Goal: Task Accomplishment & Management: Manage account settings

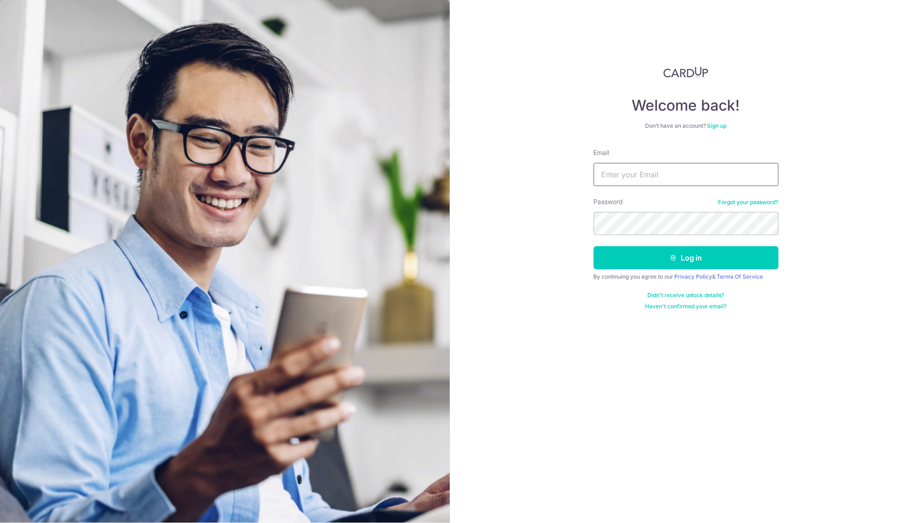
type input "[EMAIL_ADDRESS][DOMAIN_NAME]"
click at [687, 258] on button "Log in" at bounding box center [686, 257] width 185 height 23
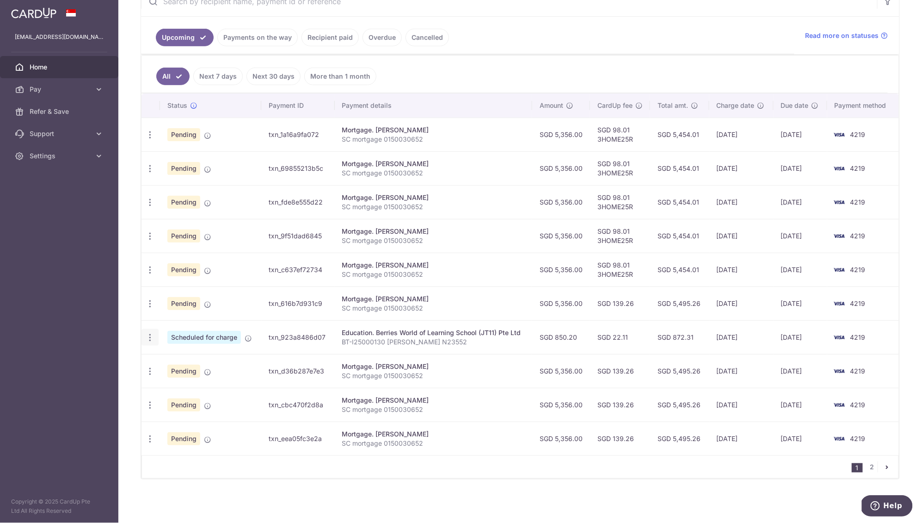
scroll to position [197, 0]
click at [152, 140] on icon "button" at bounding box center [150, 135] width 10 height 10
click at [171, 389] on span "Cancel payment" at bounding box center [199, 385] width 62 height 11
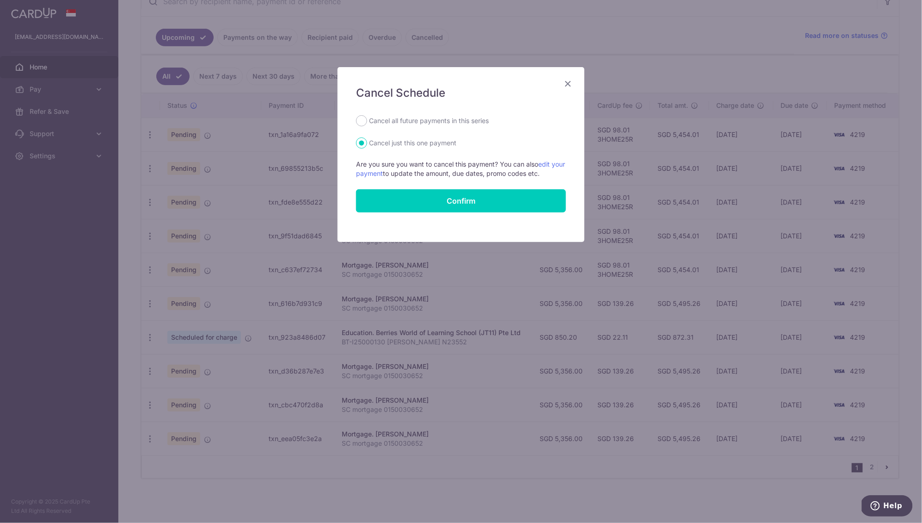
click at [569, 84] on icon "Close" at bounding box center [568, 84] width 11 height 12
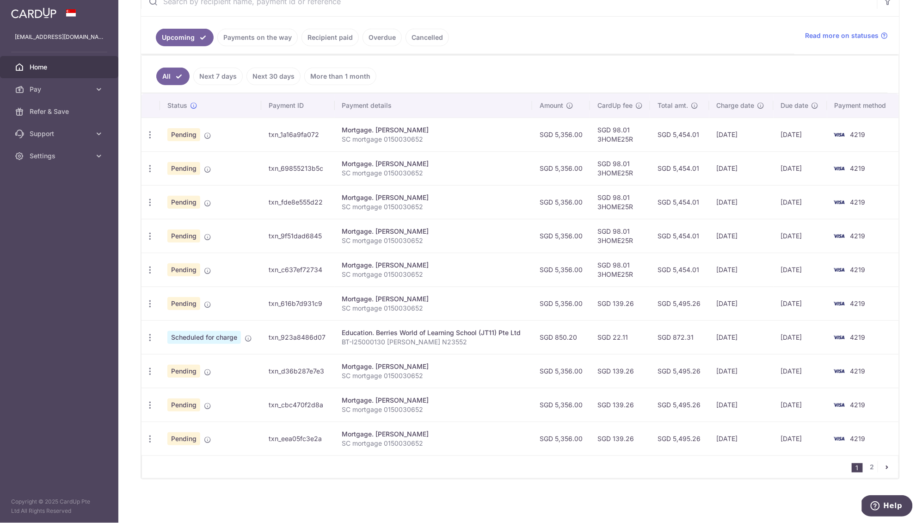
click at [254, 30] on link "Payments on the way" at bounding box center [257, 38] width 80 height 18
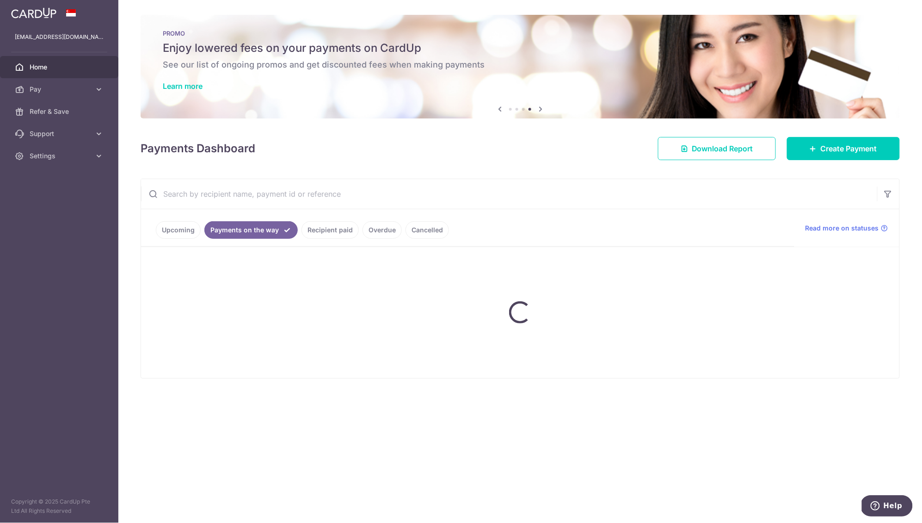
scroll to position [0, 0]
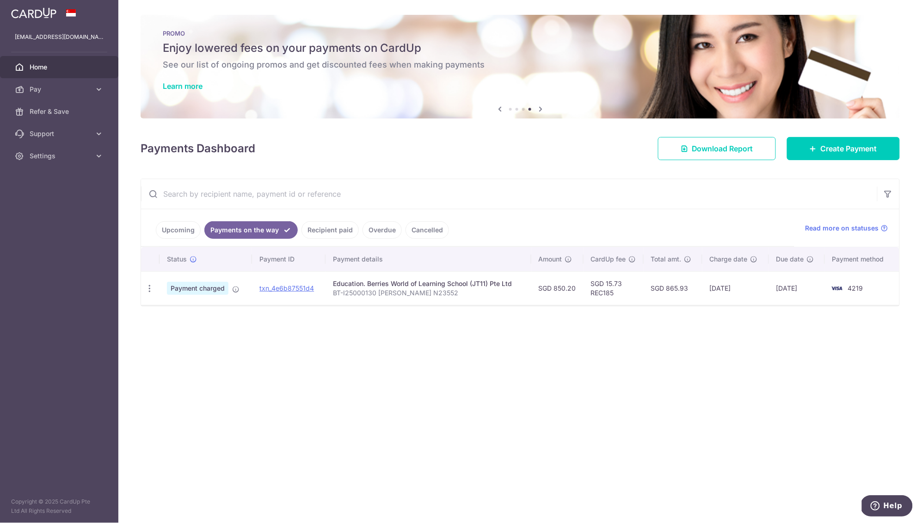
click at [176, 234] on link "Upcoming" at bounding box center [178, 230] width 45 height 18
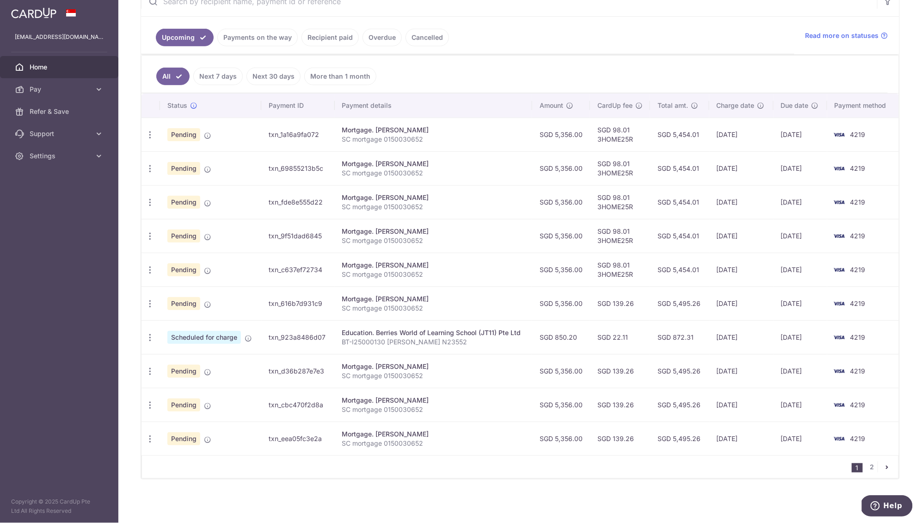
scroll to position [197, 0]
click at [252, 36] on link "Payments on the way" at bounding box center [257, 38] width 80 height 18
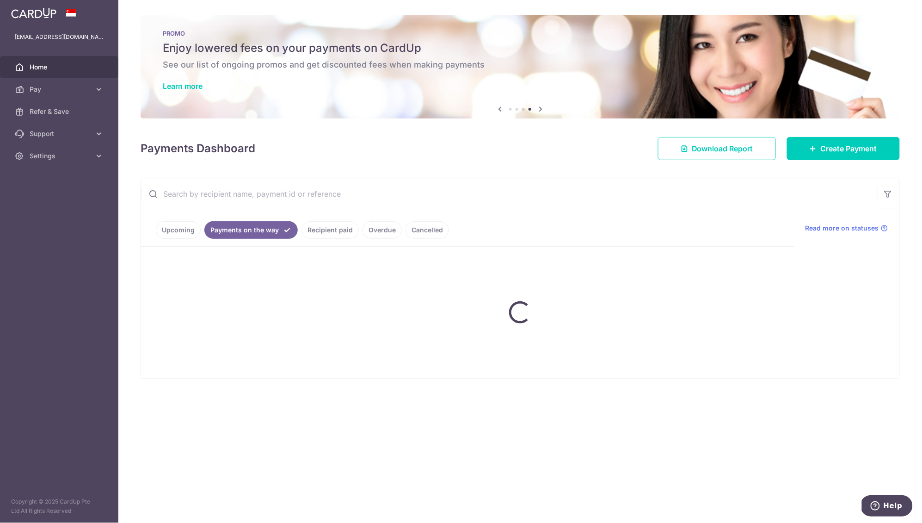
scroll to position [0, 0]
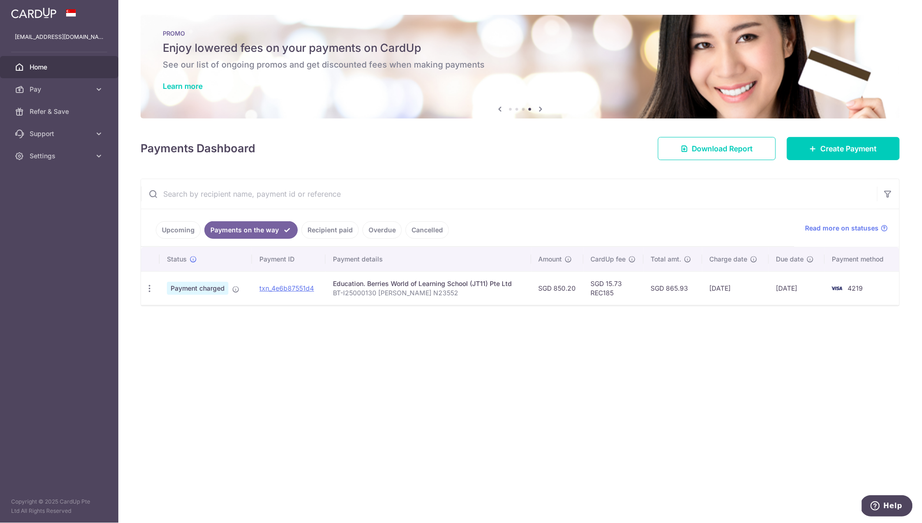
click at [174, 232] on link "Upcoming" at bounding box center [178, 230] width 45 height 18
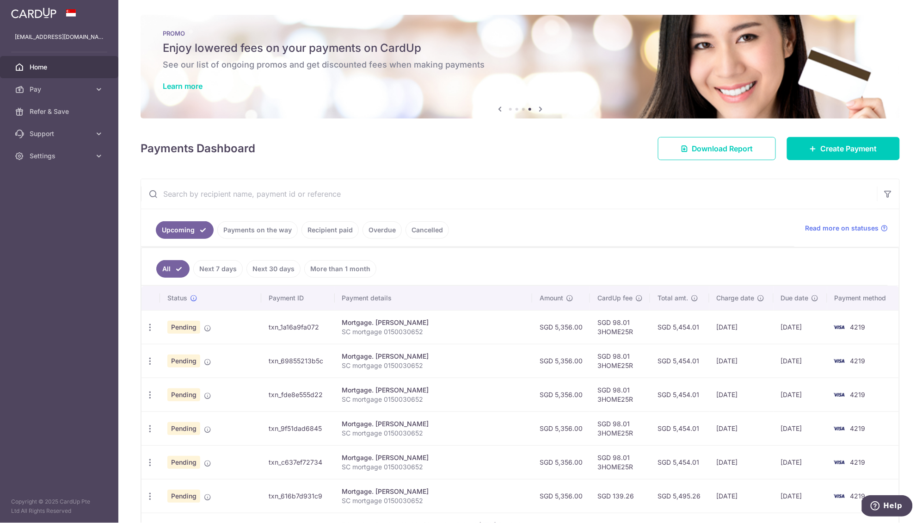
click at [327, 228] on link "Recipient paid" at bounding box center [330, 230] width 57 height 18
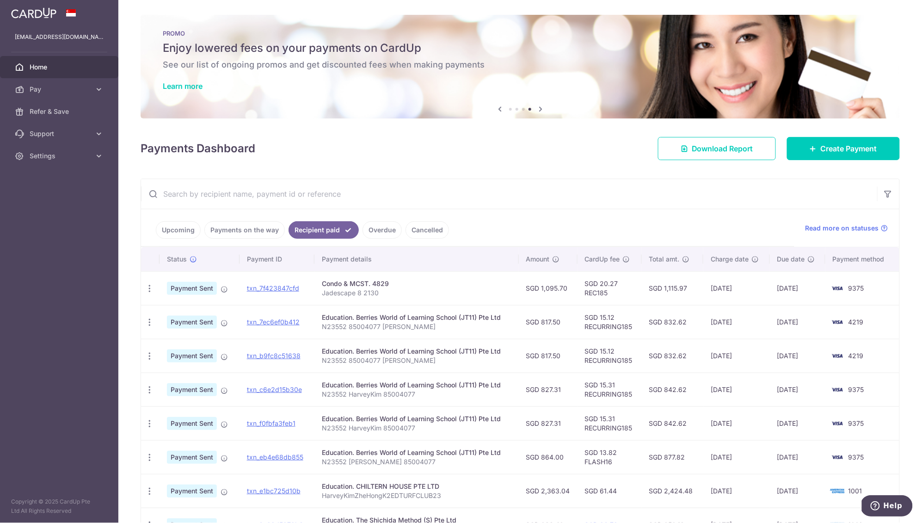
click at [380, 231] on link "Overdue" at bounding box center [382, 230] width 39 height 18
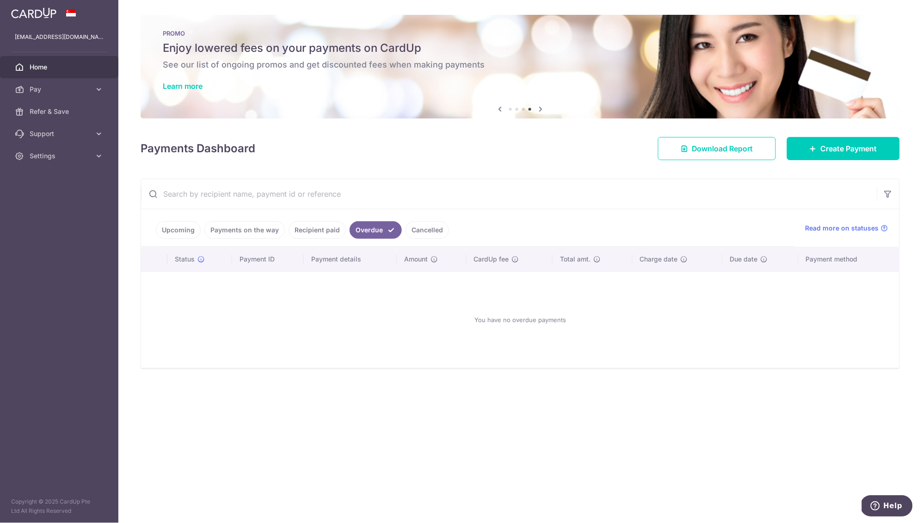
click at [175, 232] on link "Upcoming" at bounding box center [178, 230] width 45 height 18
